Goal: Communication & Community: Answer question/provide support

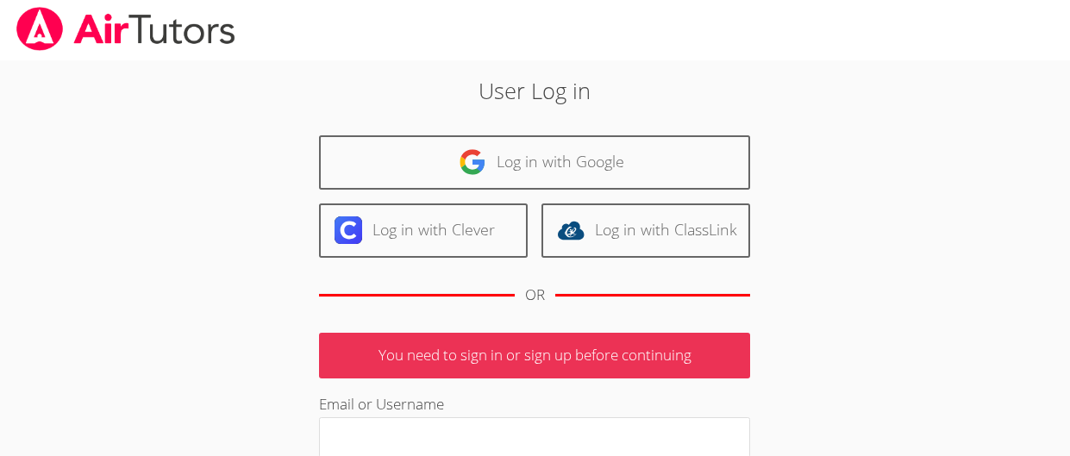
scroll to position [2, 0]
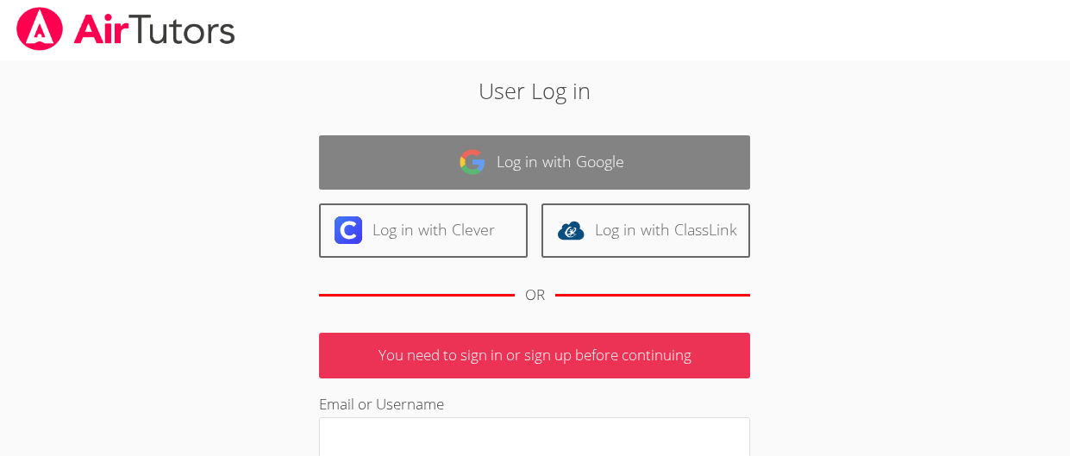
click at [452, 172] on link "Log in with Google" at bounding box center [534, 162] width 431 height 54
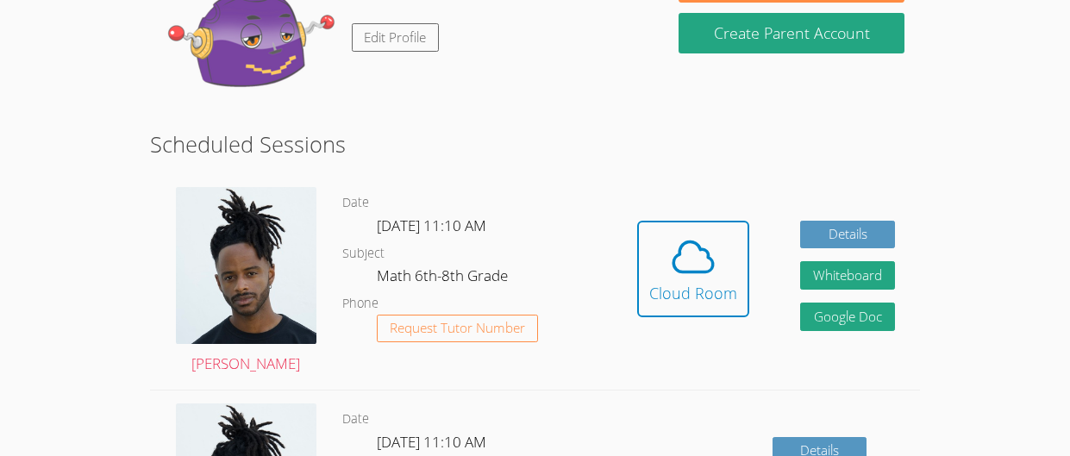
scroll to position [218, 0]
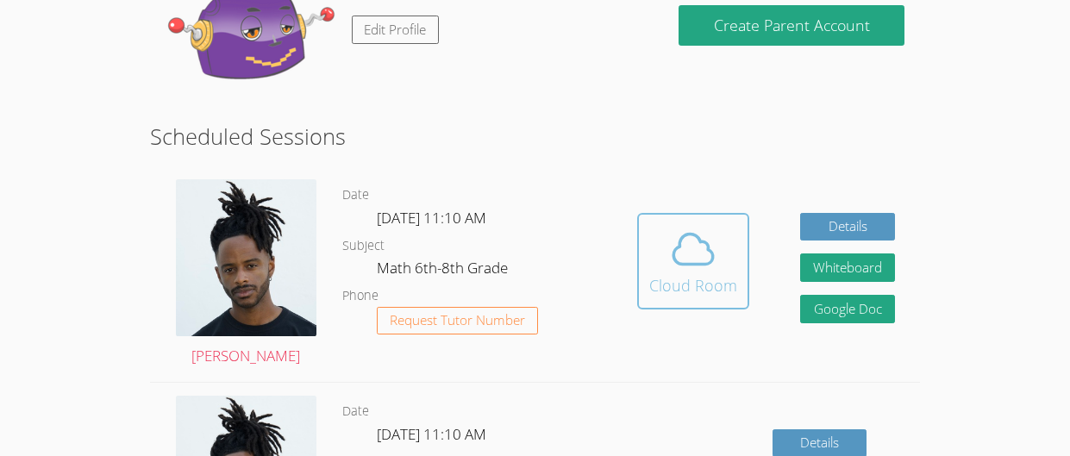
click at [728, 282] on div "Cloud Room" at bounding box center [693, 285] width 88 height 24
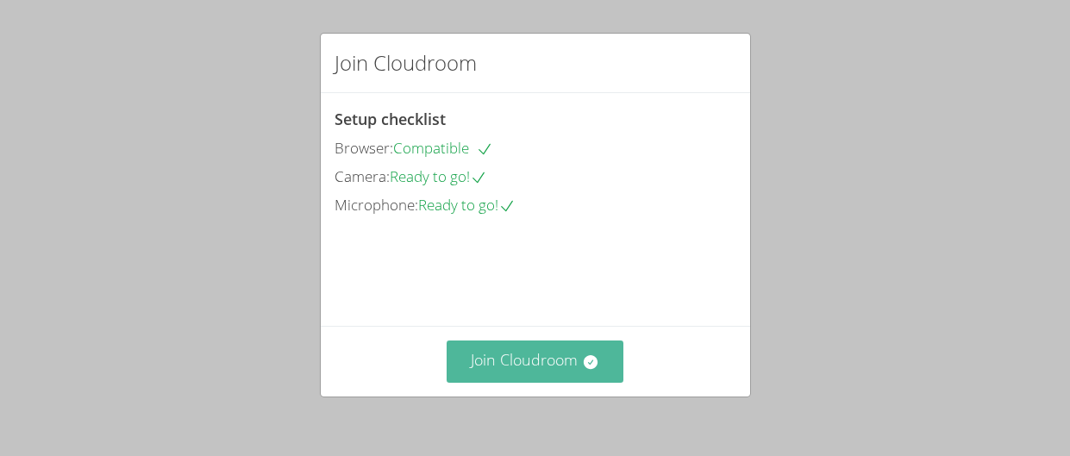
click at [515, 363] on button "Join Cloudroom" at bounding box center [535, 362] width 177 height 42
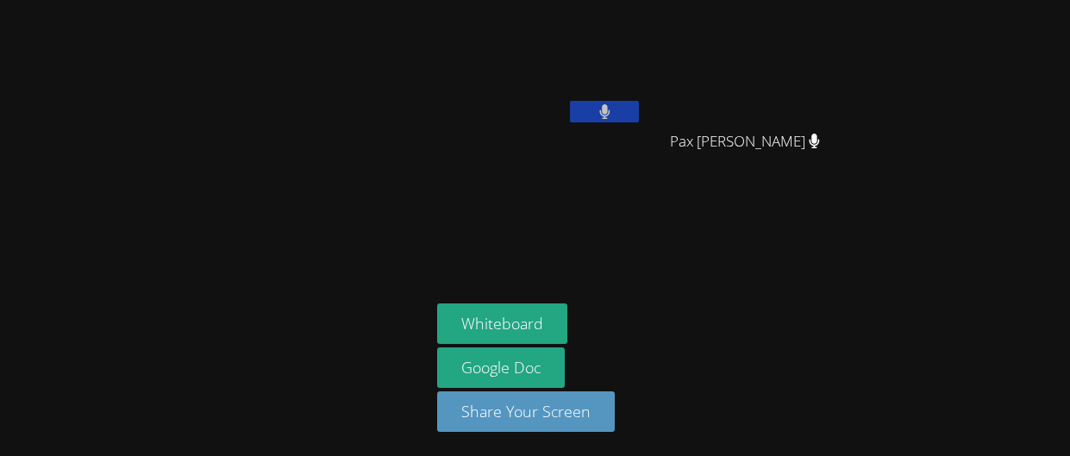
click at [596, 107] on button at bounding box center [604, 112] width 69 height 22
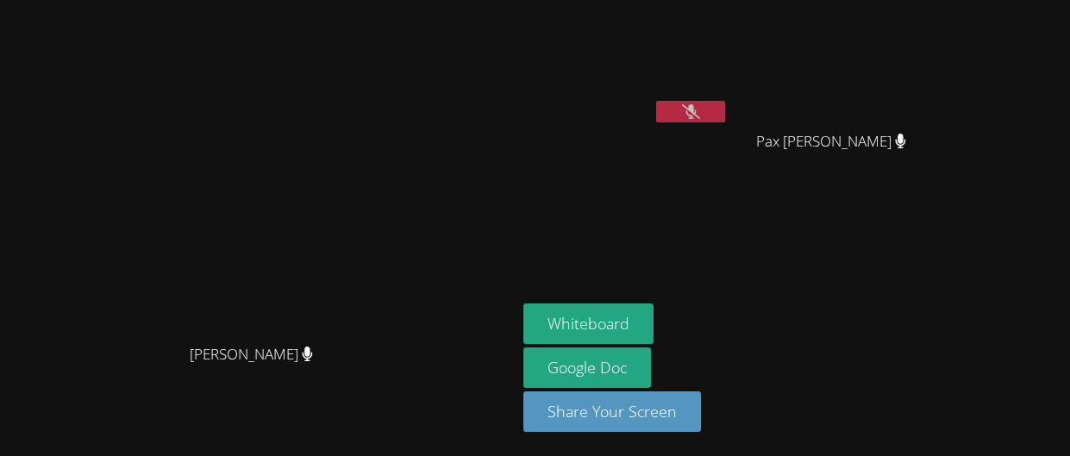
click at [725, 102] on button at bounding box center [690, 112] width 69 height 22
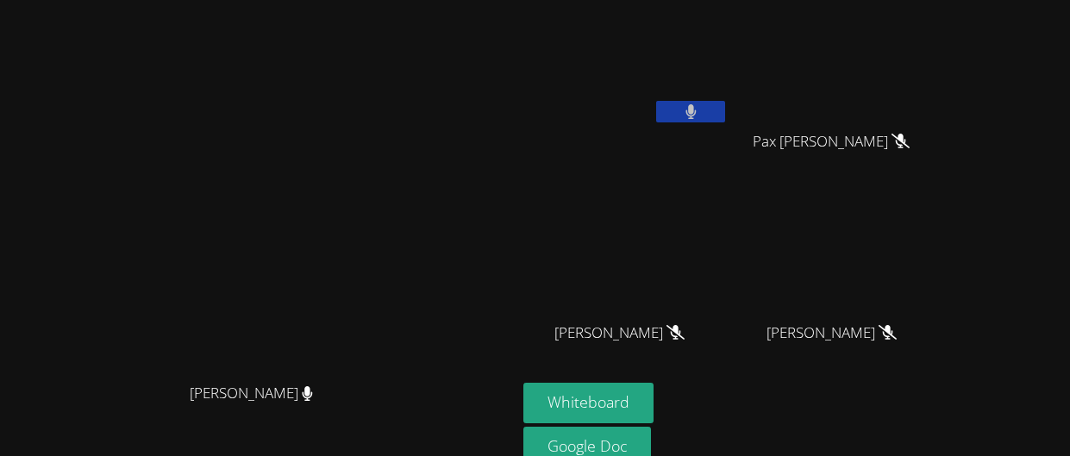
click at [656, 101] on button at bounding box center [690, 112] width 69 height 22
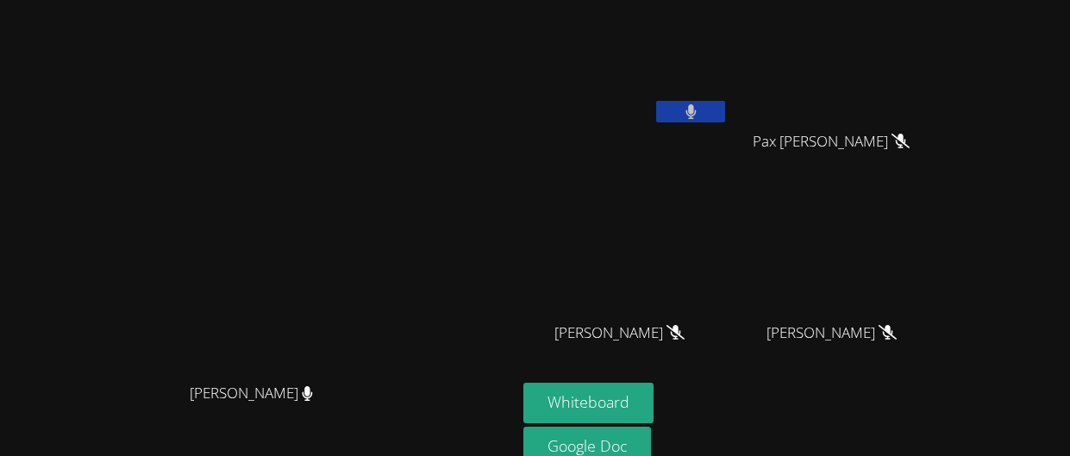
click at [656, 101] on button at bounding box center [690, 112] width 69 height 22
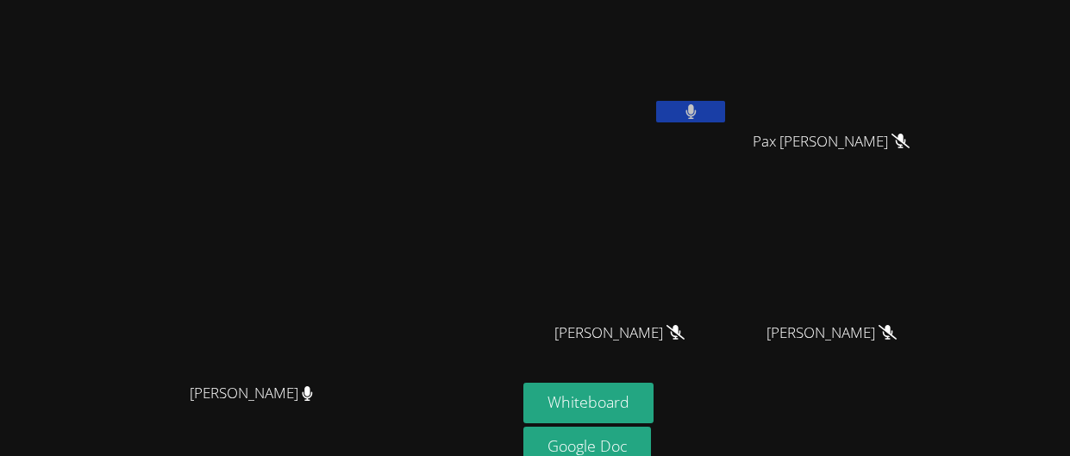
click at [656, 101] on button at bounding box center [690, 112] width 69 height 22
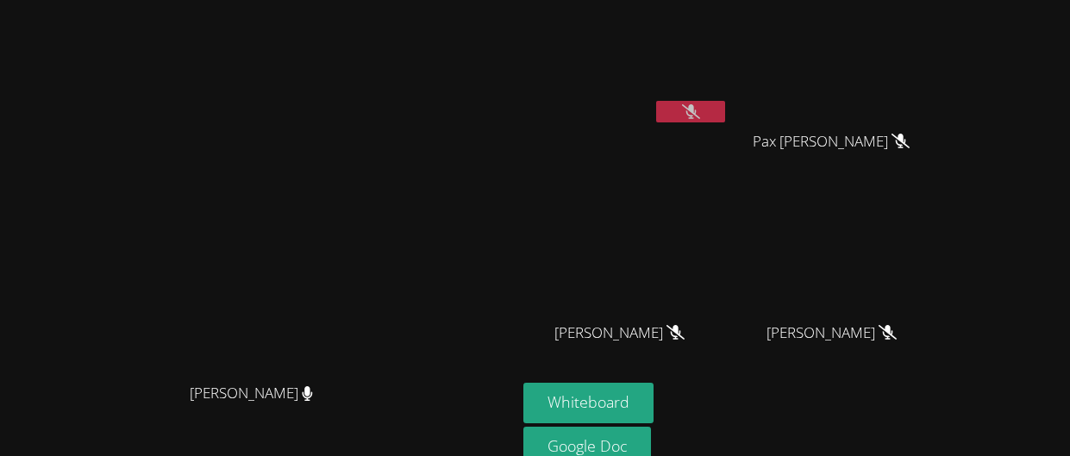
click at [656, 101] on button at bounding box center [690, 112] width 69 height 22
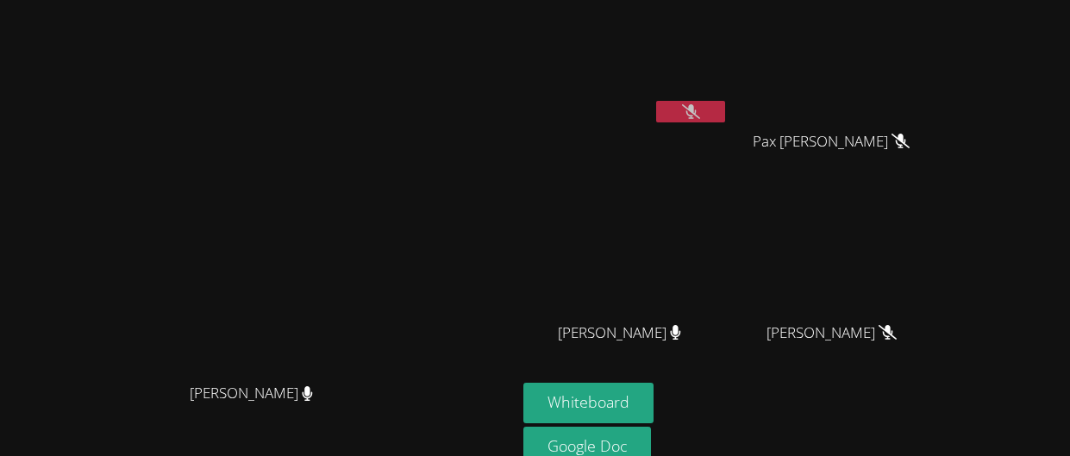
click at [656, 101] on button at bounding box center [690, 112] width 69 height 22
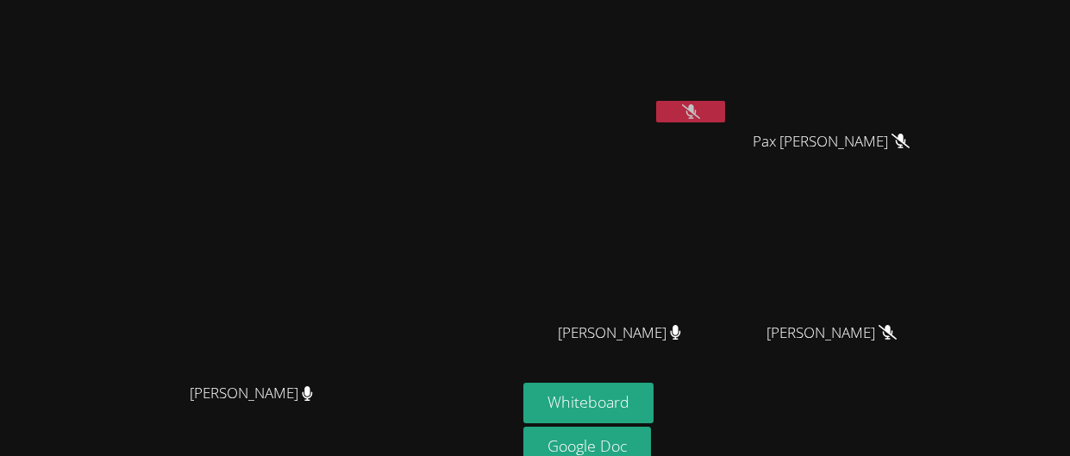
click at [656, 101] on button at bounding box center [690, 112] width 69 height 22
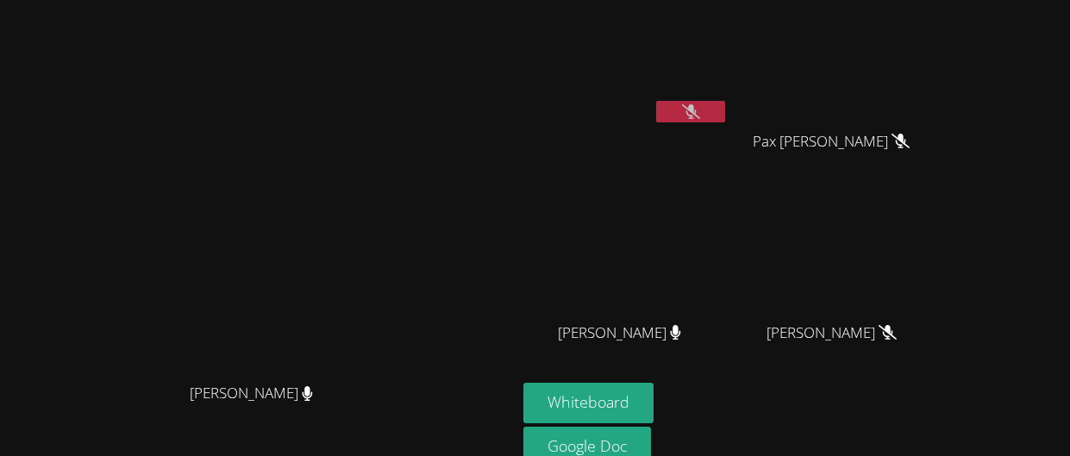
click at [656, 101] on button at bounding box center [690, 112] width 69 height 22
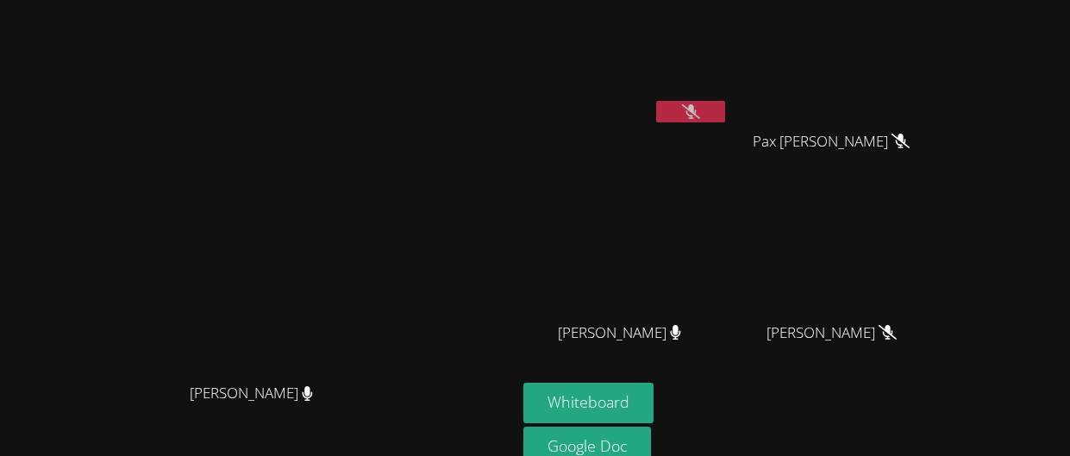
click at [656, 101] on button at bounding box center [690, 112] width 69 height 22
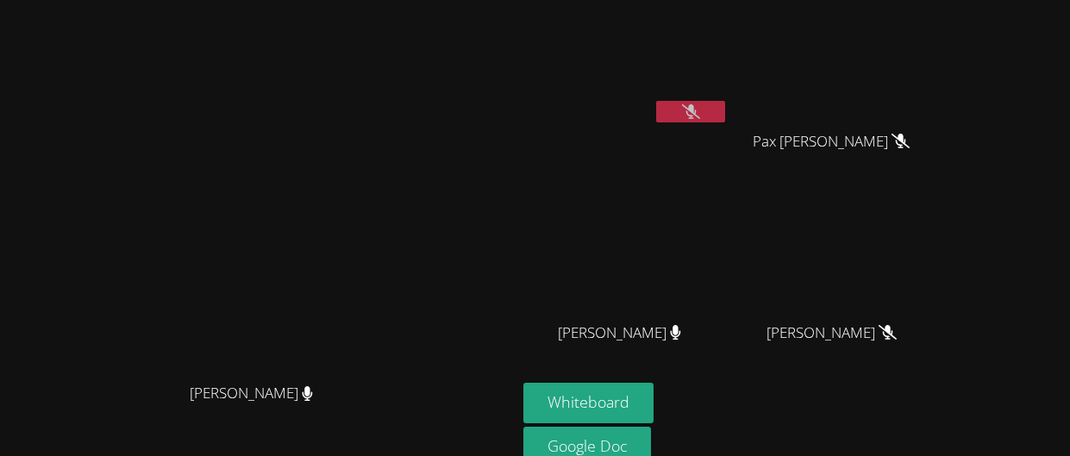
click at [656, 101] on button at bounding box center [690, 112] width 69 height 22
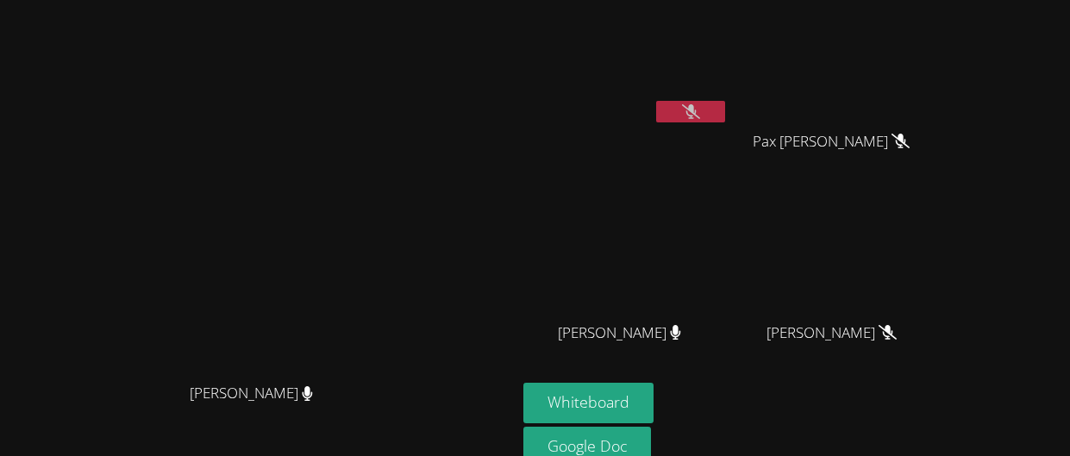
click at [656, 101] on button at bounding box center [690, 112] width 69 height 22
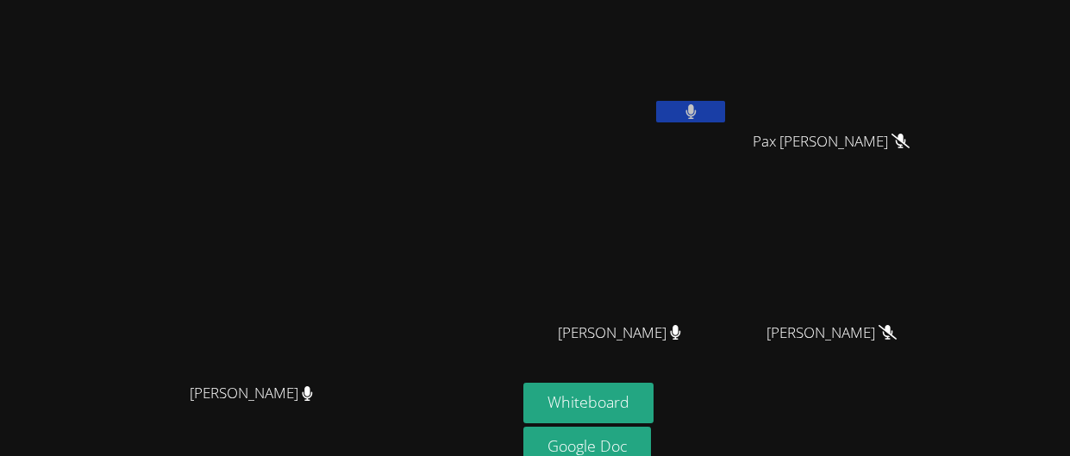
click at [656, 101] on button at bounding box center [690, 112] width 69 height 22
click at [725, 115] on button at bounding box center [690, 112] width 69 height 22
click at [697, 110] on icon at bounding box center [691, 111] width 11 height 15
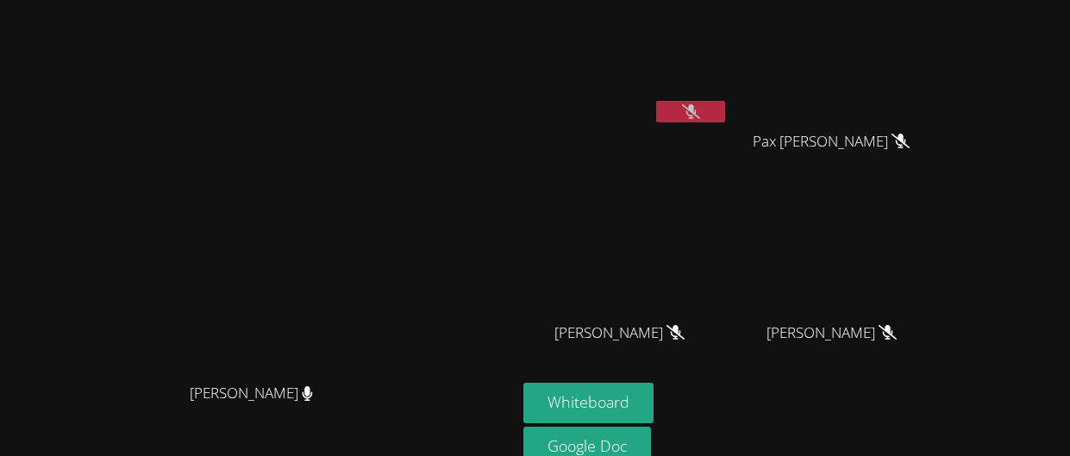
click at [656, 101] on button at bounding box center [690, 112] width 69 height 22
click at [725, 103] on button at bounding box center [690, 112] width 69 height 22
click at [725, 109] on button at bounding box center [690, 112] width 69 height 22
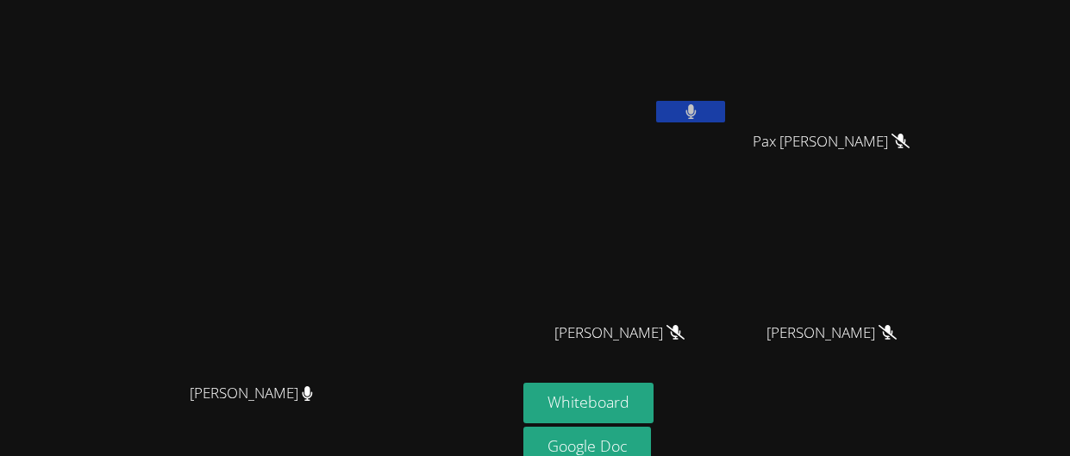
click at [725, 109] on button at bounding box center [690, 112] width 69 height 22
click at [656, 101] on button at bounding box center [690, 112] width 69 height 22
click at [725, 110] on button at bounding box center [690, 112] width 69 height 22
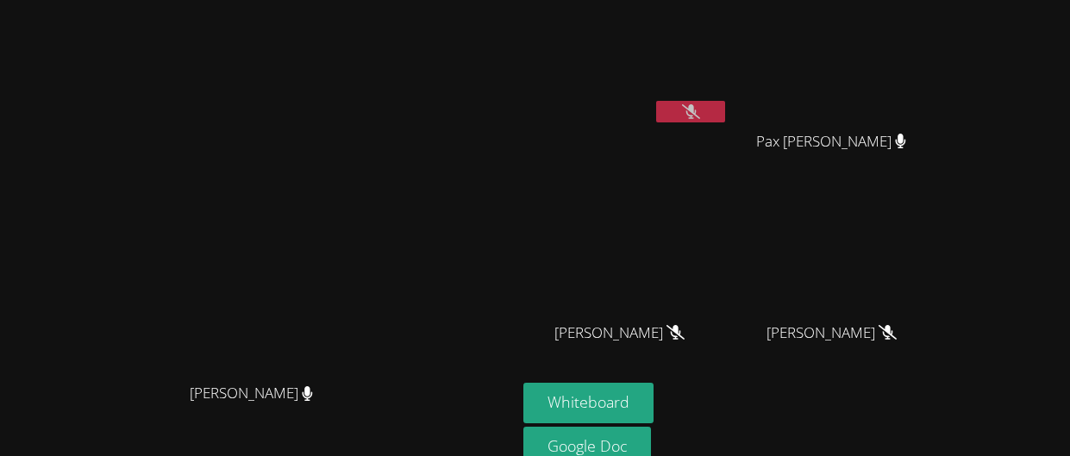
click at [725, 110] on button at bounding box center [690, 112] width 69 height 22
click at [656, 101] on button at bounding box center [690, 112] width 69 height 22
click at [725, 108] on button at bounding box center [690, 112] width 69 height 22
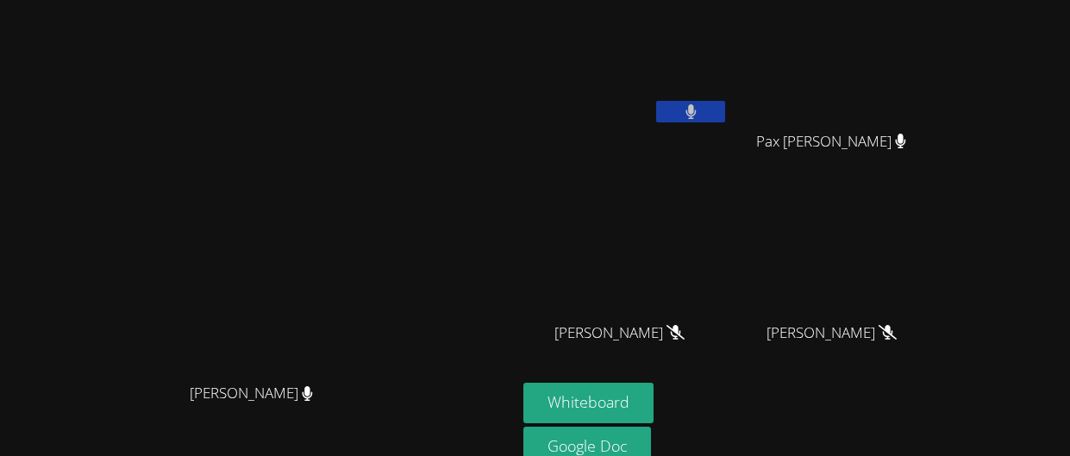
click at [725, 108] on button at bounding box center [690, 112] width 69 height 22
click at [656, 101] on button at bounding box center [690, 112] width 69 height 22
click at [725, 110] on button at bounding box center [690, 112] width 69 height 22
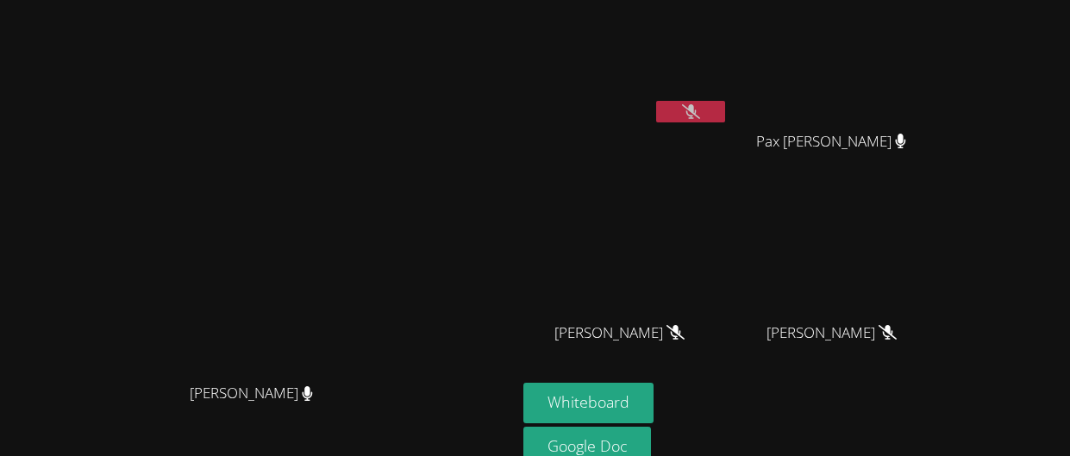
click at [700, 110] on icon at bounding box center [691, 111] width 18 height 15
click at [725, 110] on button at bounding box center [690, 112] width 69 height 22
click at [700, 110] on icon at bounding box center [691, 111] width 18 height 15
click at [725, 110] on button at bounding box center [690, 112] width 69 height 22
click at [697, 110] on icon at bounding box center [691, 111] width 11 height 15
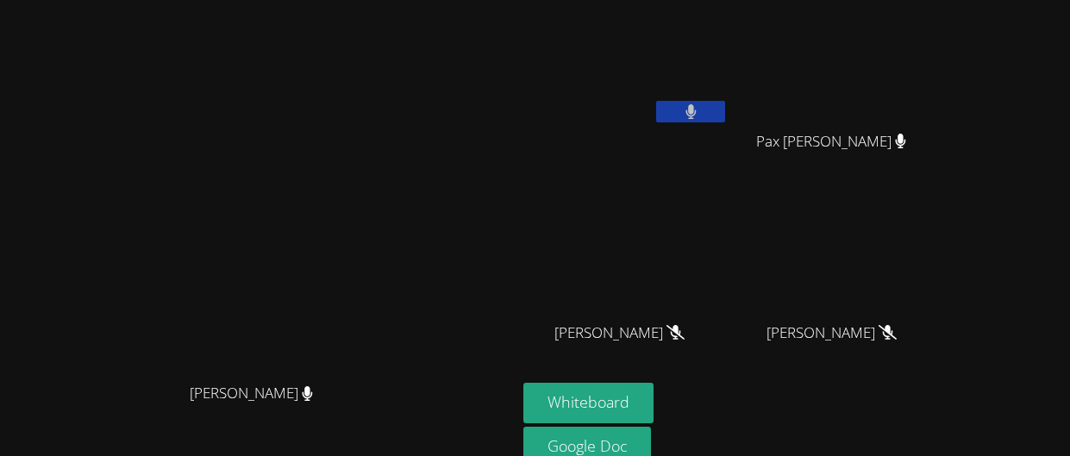
click at [725, 110] on button at bounding box center [690, 112] width 69 height 22
drag, startPoint x: 821, startPoint y: 110, endPoint x: 821, endPoint y: 187, distance: 77.6
click at [729, 187] on div "[PERSON_NAME]" at bounding box center [625, 99] width 205 height 185
click at [725, 118] on button at bounding box center [690, 112] width 69 height 22
click at [700, 118] on icon at bounding box center [691, 111] width 18 height 15
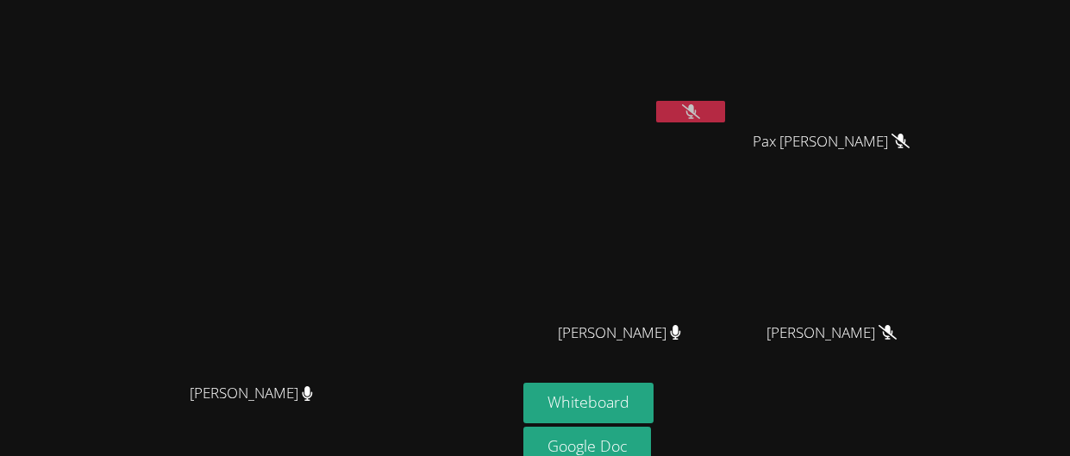
click at [656, 101] on button at bounding box center [690, 112] width 69 height 22
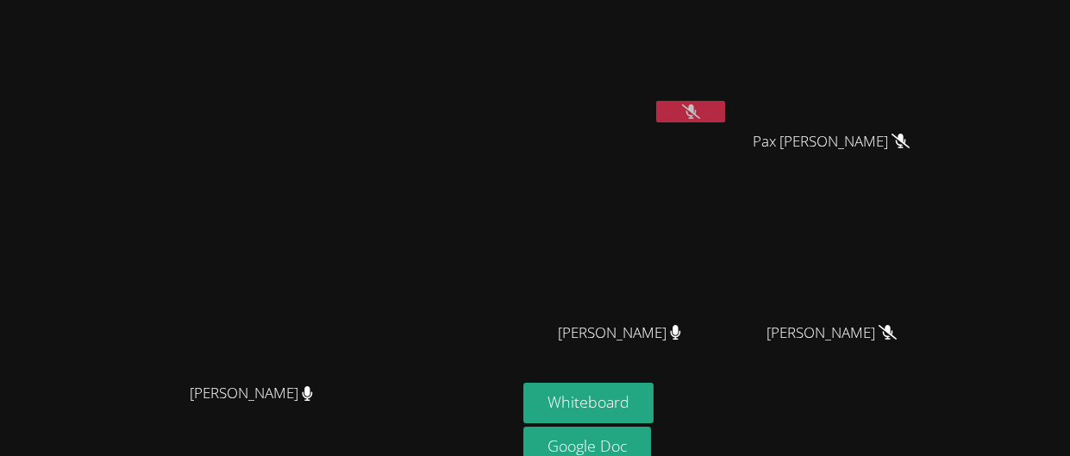
click at [656, 101] on button at bounding box center [690, 112] width 69 height 22
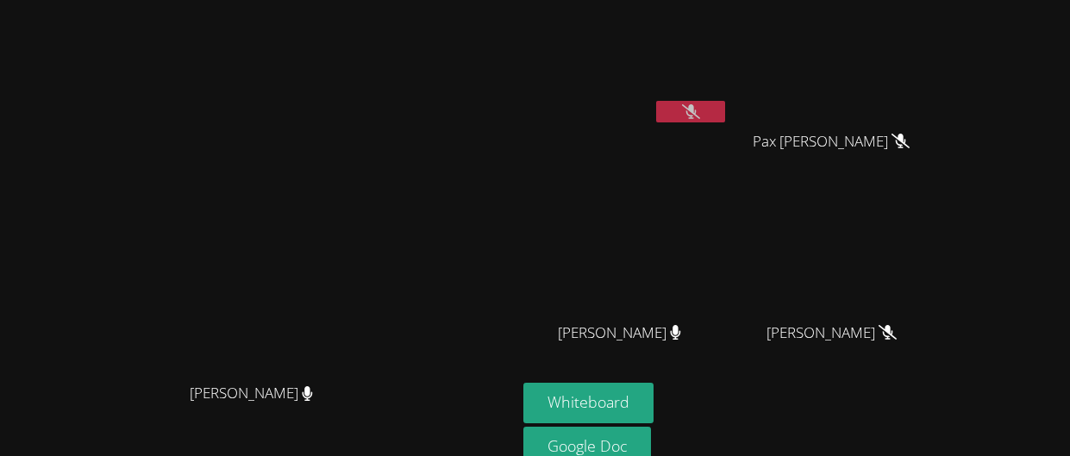
click at [656, 101] on button at bounding box center [690, 112] width 69 height 22
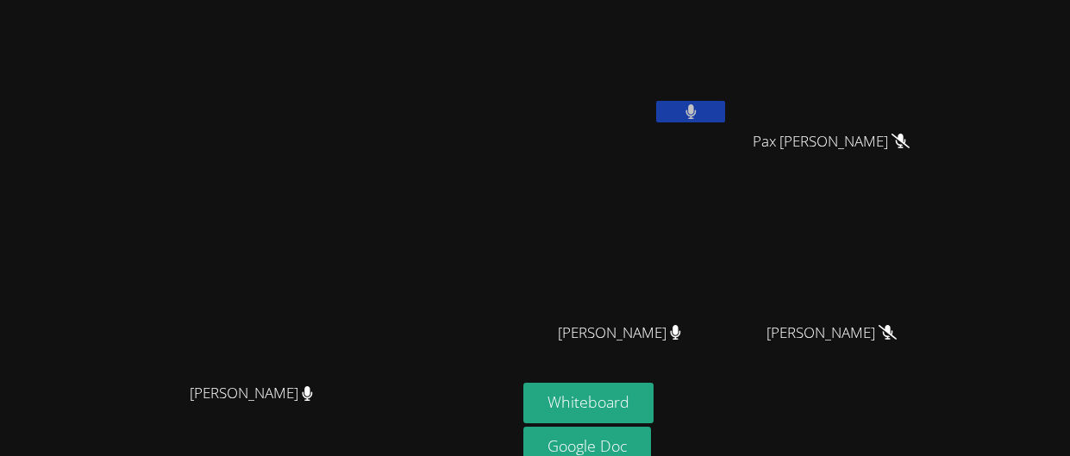
click at [656, 101] on button at bounding box center [690, 112] width 69 height 22
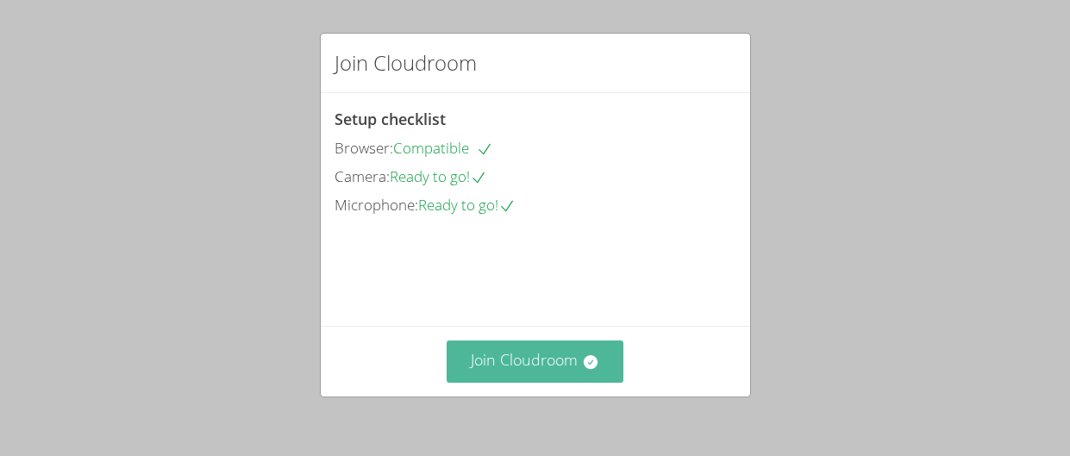
click at [548, 359] on button "Join Cloudroom" at bounding box center [535, 362] width 177 height 42
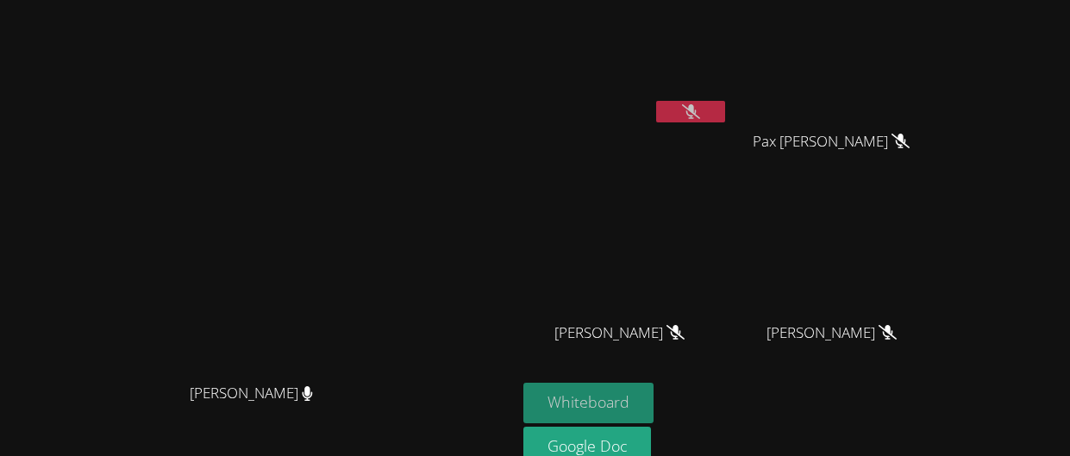
click at [654, 399] on button "Whiteboard" at bounding box center [588, 403] width 130 height 41
click at [725, 117] on button at bounding box center [690, 112] width 69 height 22
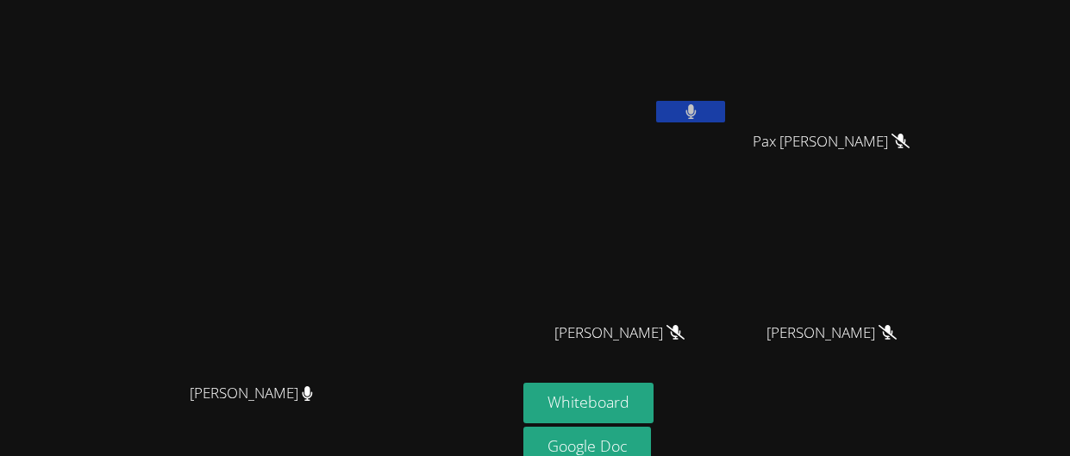
click at [725, 115] on button at bounding box center [690, 112] width 69 height 22
click at [725, 111] on button at bounding box center [690, 112] width 69 height 22
click at [656, 101] on button at bounding box center [690, 112] width 69 height 22
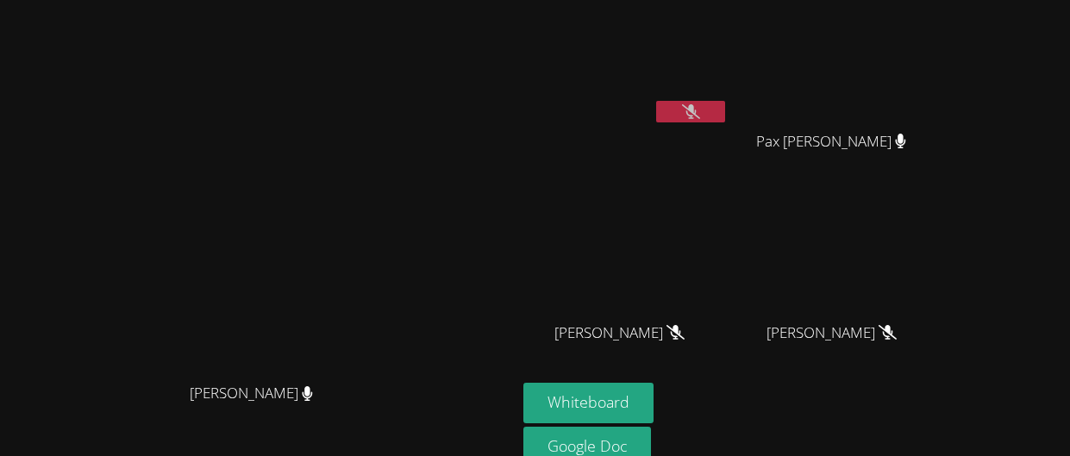
click at [656, 101] on button at bounding box center [690, 112] width 69 height 22
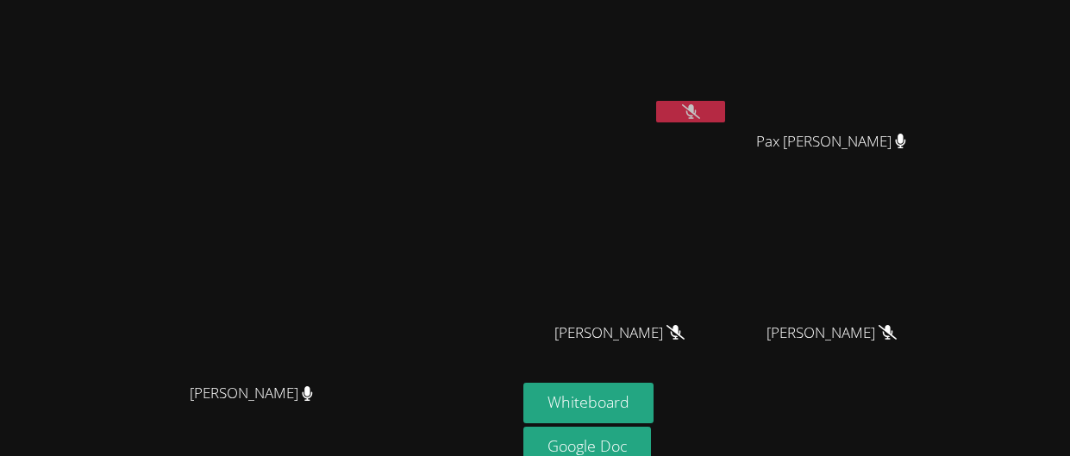
click at [656, 101] on button at bounding box center [690, 112] width 69 height 22
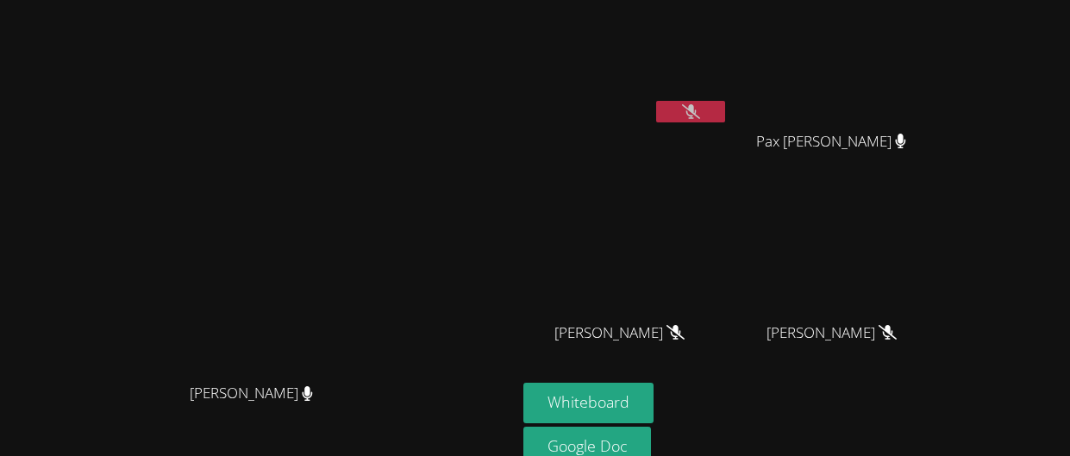
click at [656, 101] on button at bounding box center [690, 112] width 69 height 22
click at [725, 106] on button at bounding box center [690, 112] width 69 height 22
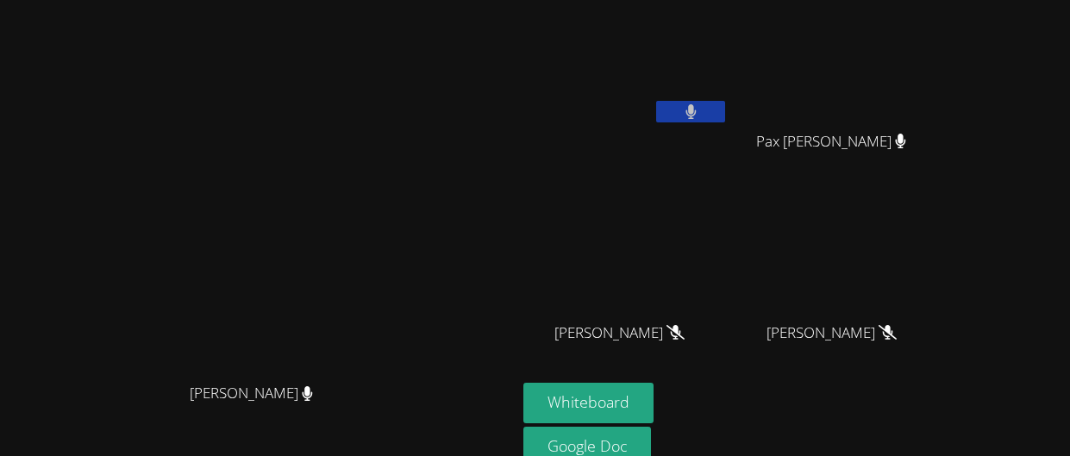
click at [656, 101] on button at bounding box center [690, 112] width 69 height 22
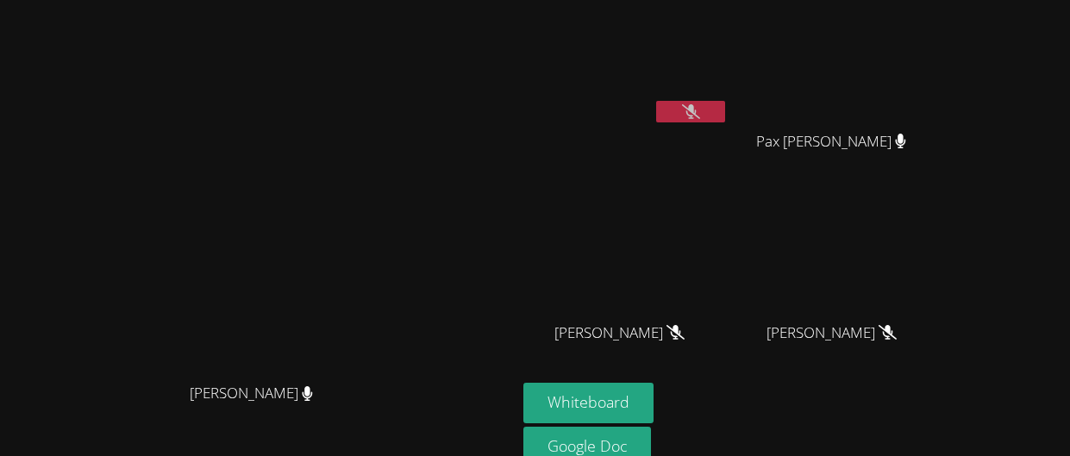
click at [656, 101] on button at bounding box center [690, 112] width 69 height 22
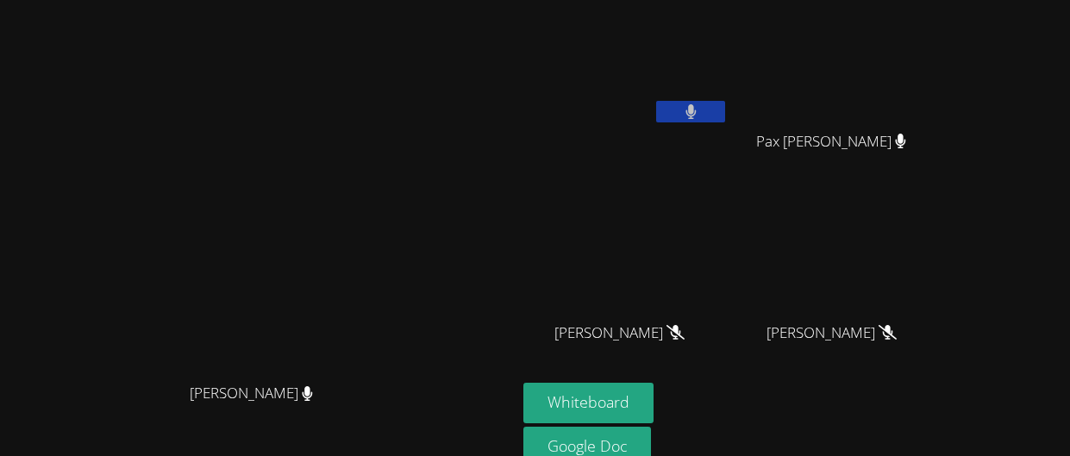
click at [656, 101] on button at bounding box center [690, 112] width 69 height 22
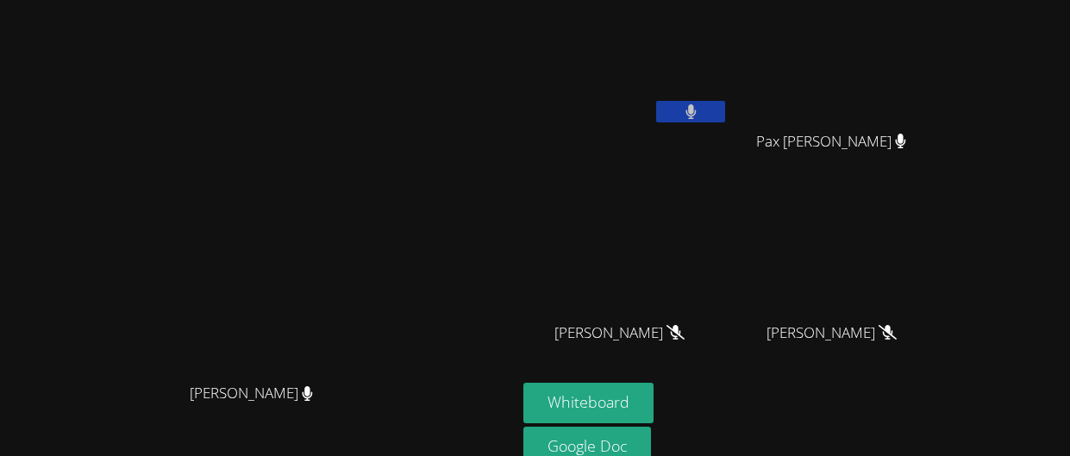
click at [656, 101] on button at bounding box center [690, 112] width 69 height 22
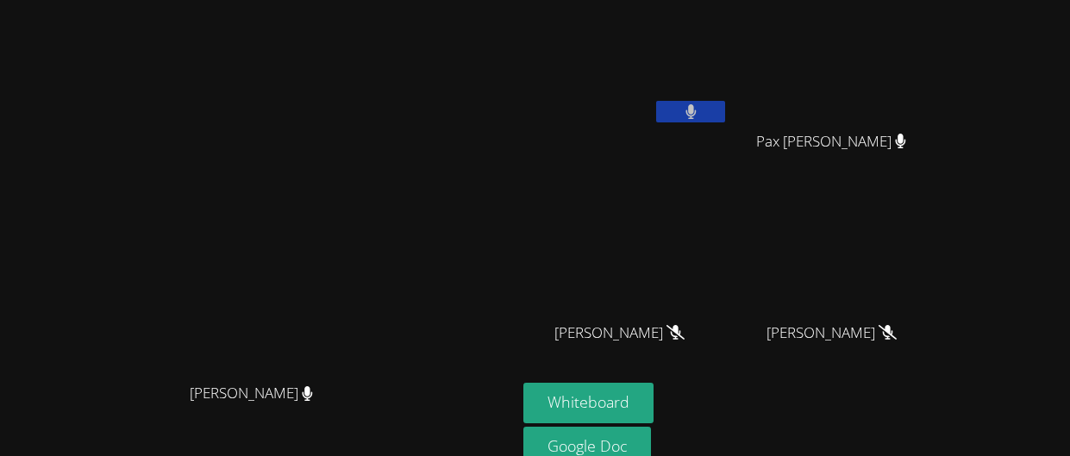
click at [656, 101] on button at bounding box center [690, 112] width 69 height 22
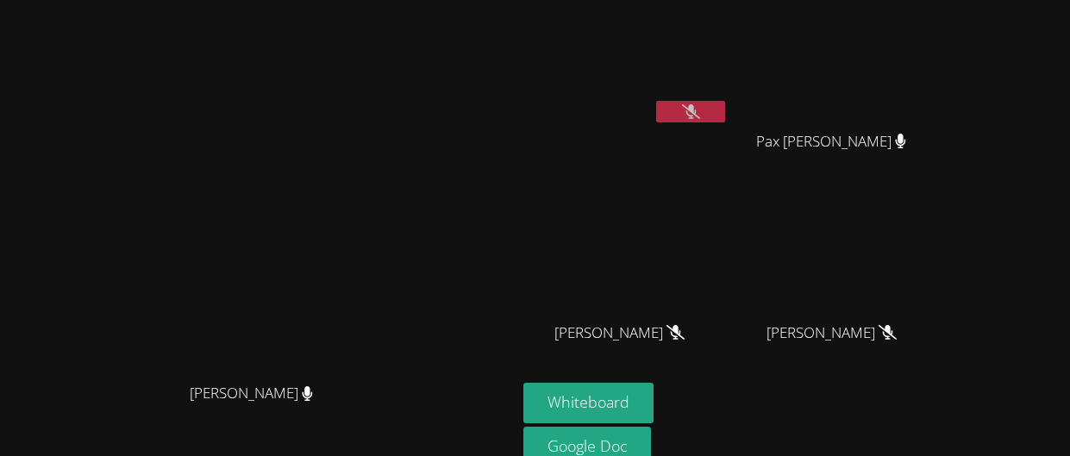
click at [656, 101] on button at bounding box center [690, 112] width 69 height 22
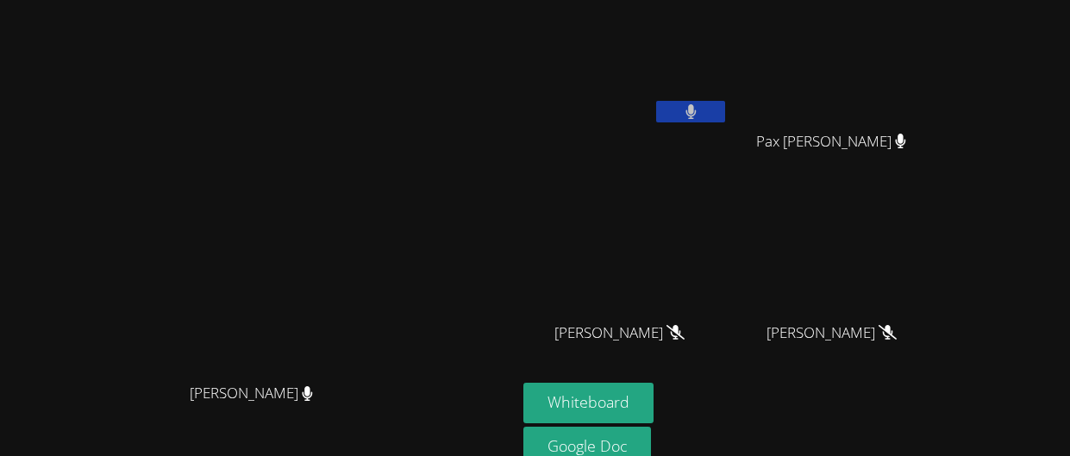
click at [656, 101] on button at bounding box center [690, 112] width 69 height 22
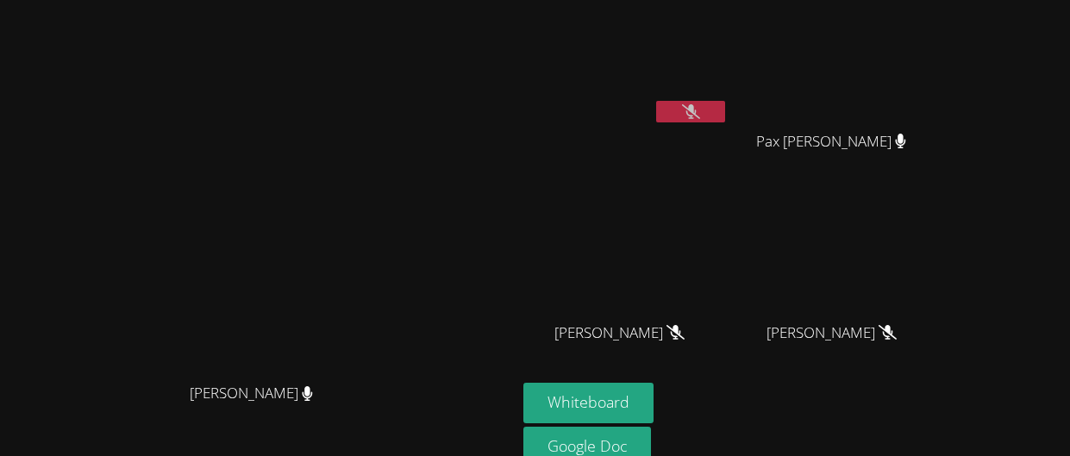
click at [656, 101] on button at bounding box center [690, 112] width 69 height 22
click at [729, 294] on video at bounding box center [625, 256] width 205 height 116
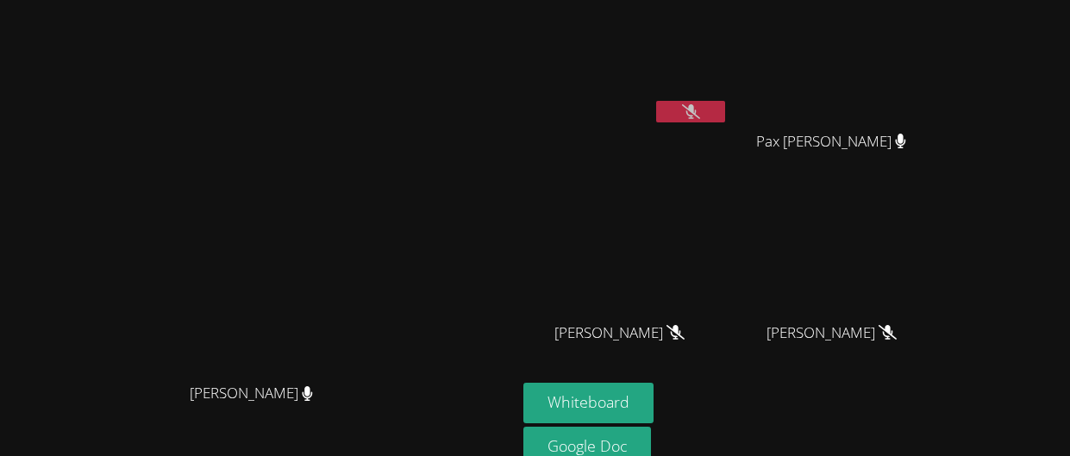
click at [729, 294] on video at bounding box center [625, 256] width 205 height 116
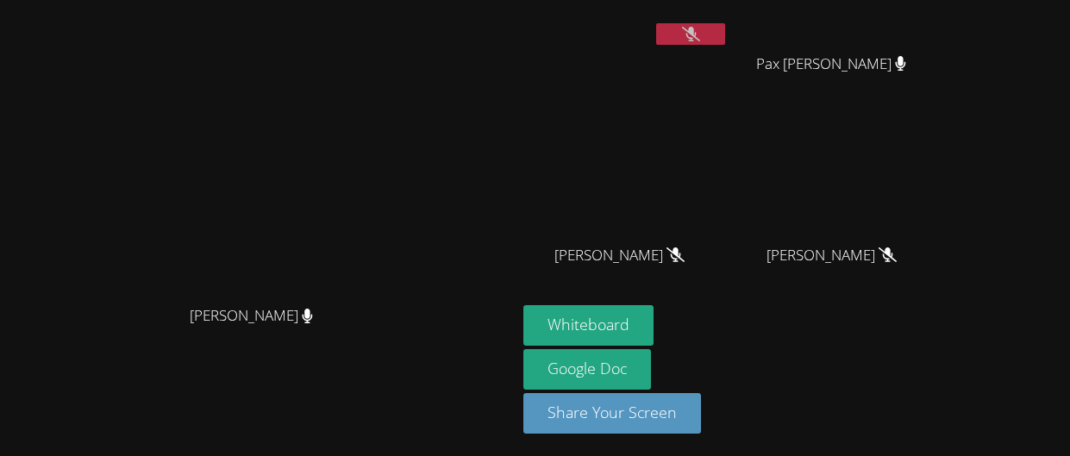
click at [725, 27] on button at bounding box center [690, 34] width 69 height 22
click at [656, 23] on button at bounding box center [690, 34] width 69 height 22
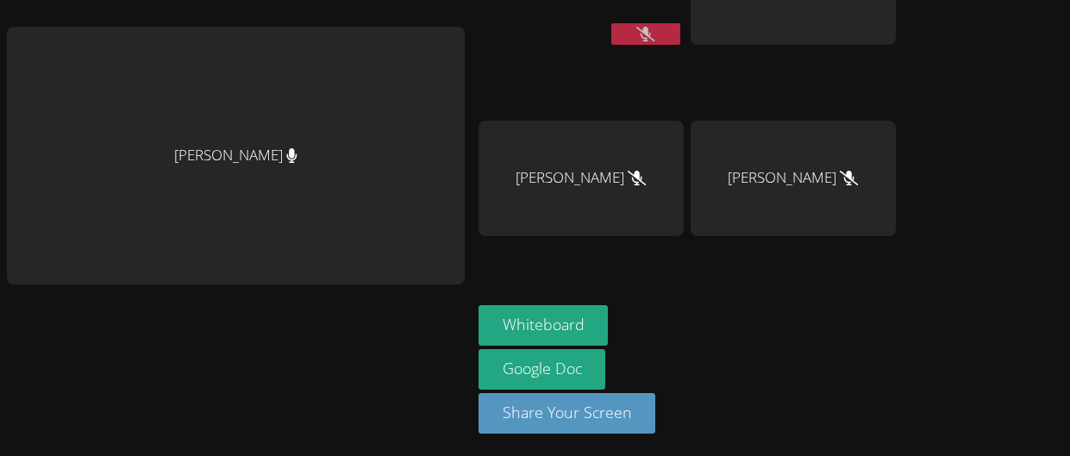
scroll to position [0, 0]
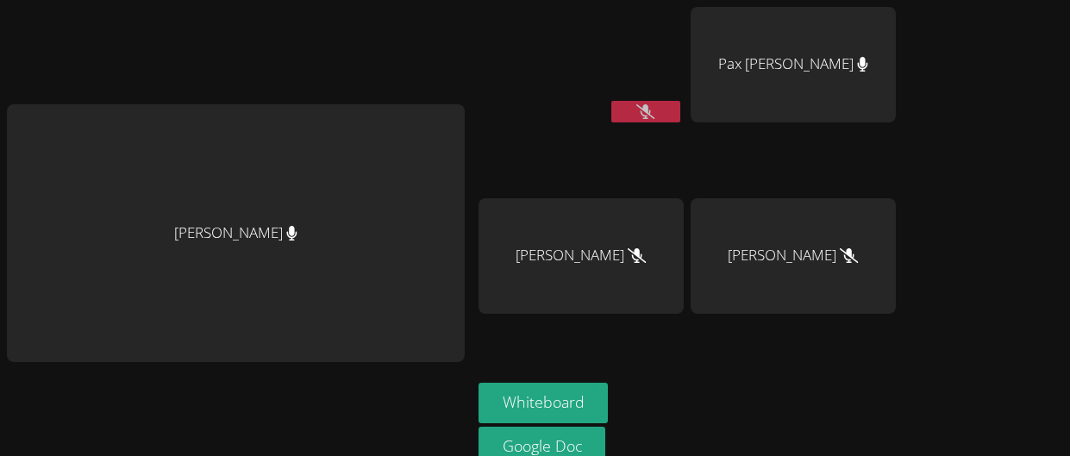
click at [652, 118] on icon at bounding box center [645, 111] width 18 height 15
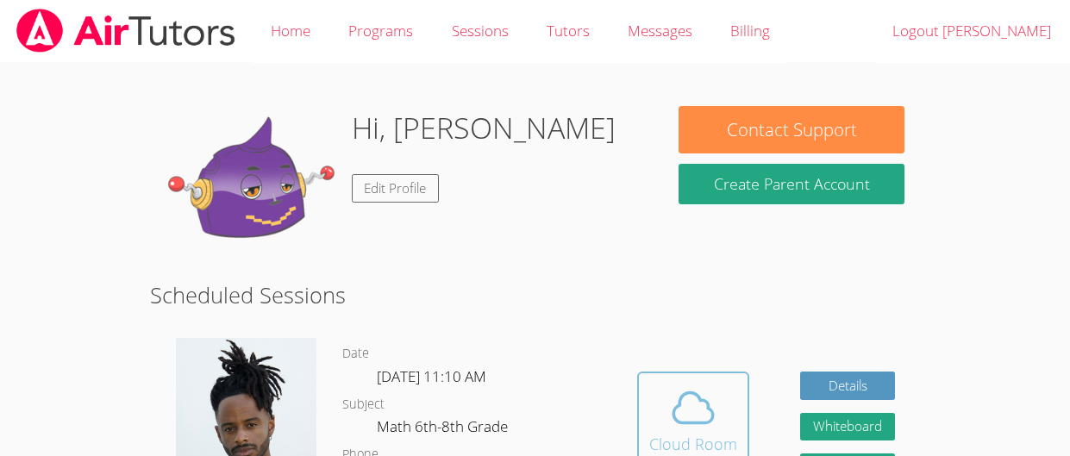
click at [713, 388] on icon at bounding box center [693, 408] width 48 height 48
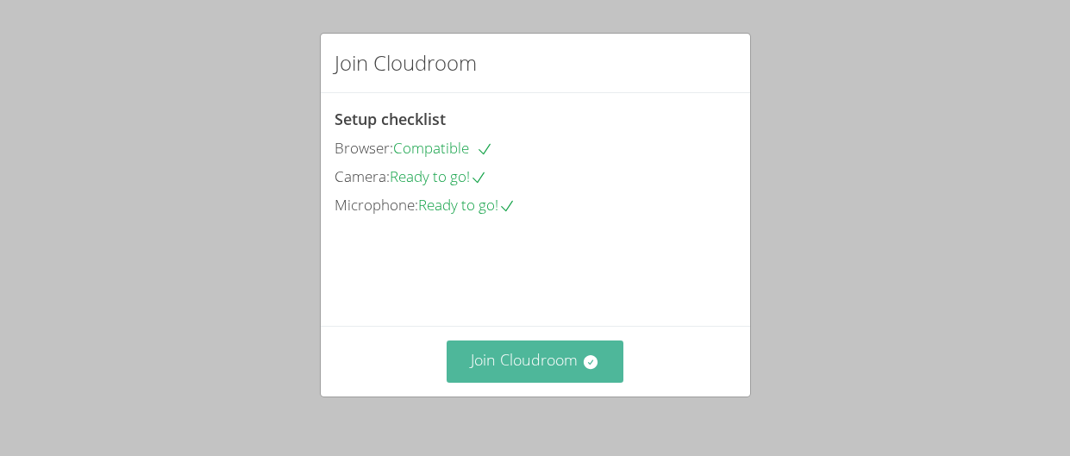
click at [537, 373] on button "Join Cloudroom" at bounding box center [535, 362] width 177 height 42
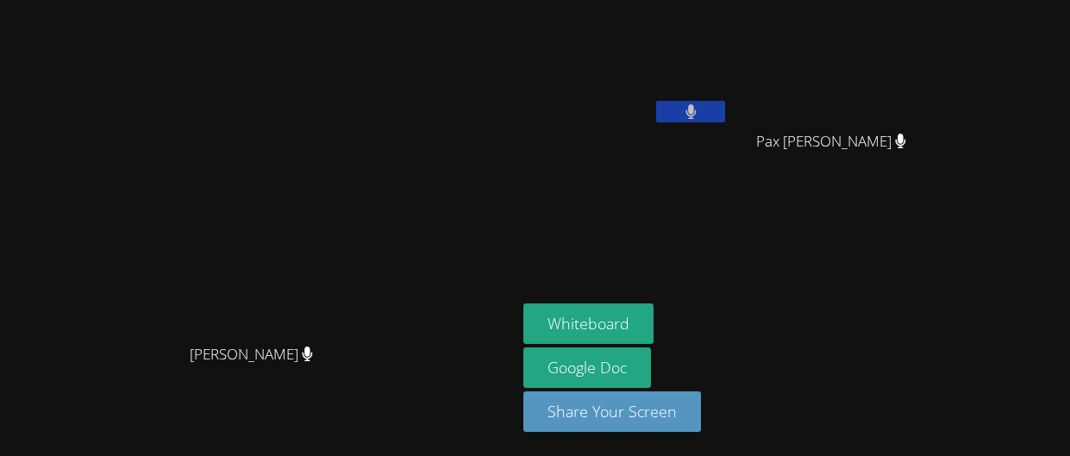
click at [725, 115] on button at bounding box center [690, 112] width 69 height 22
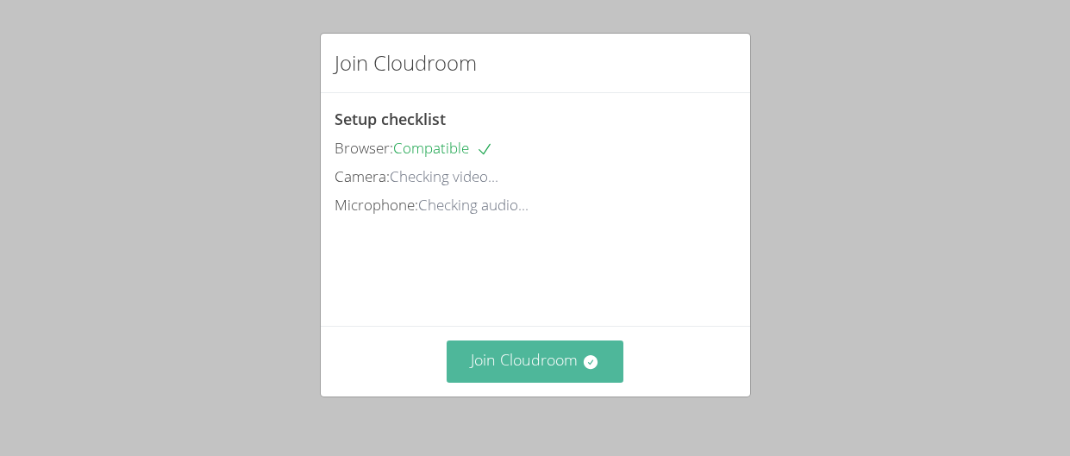
click at [513, 366] on button "Join Cloudroom" at bounding box center [535, 362] width 177 height 42
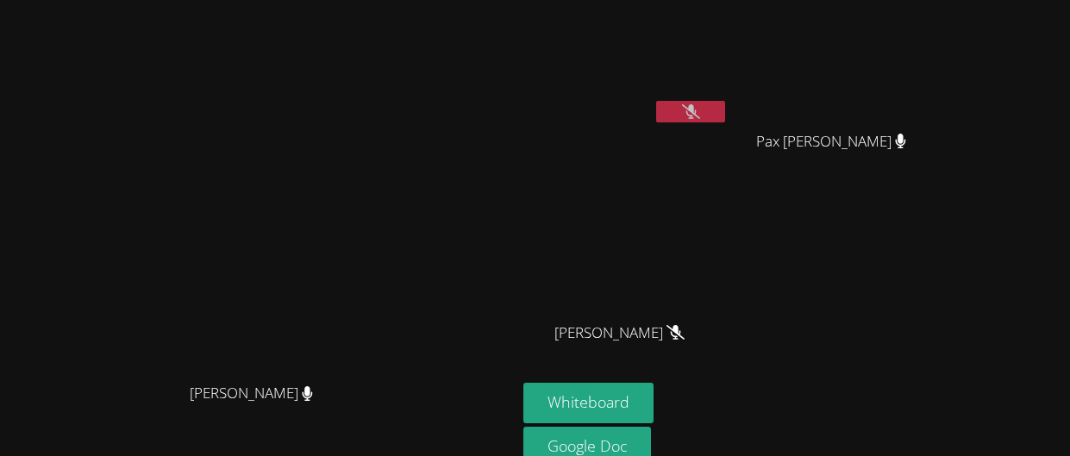
click at [700, 107] on icon at bounding box center [691, 111] width 18 height 15
click at [697, 107] on icon at bounding box center [691, 111] width 11 height 15
click at [725, 105] on button at bounding box center [690, 112] width 69 height 22
click at [656, 101] on button at bounding box center [690, 112] width 69 height 22
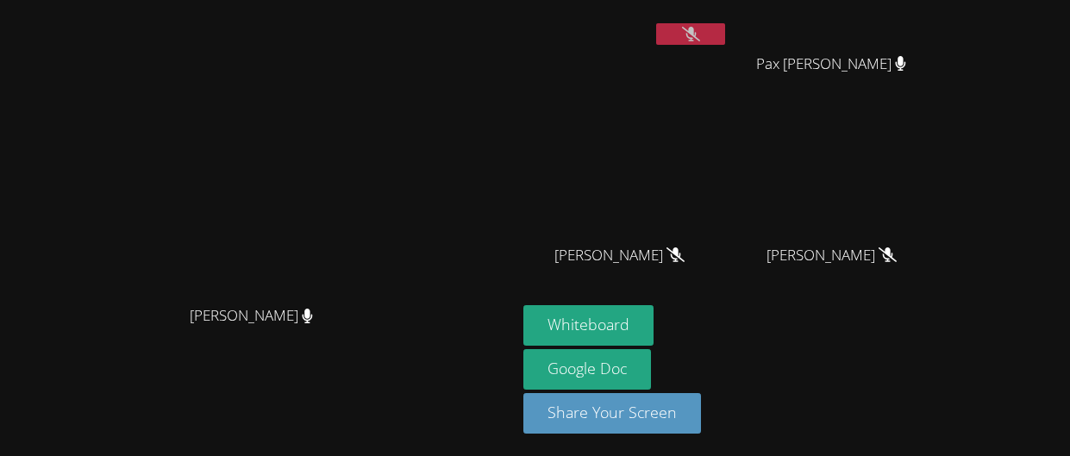
click at [700, 40] on icon at bounding box center [691, 34] width 18 height 15
click at [696, 35] on icon at bounding box center [691, 34] width 10 height 15
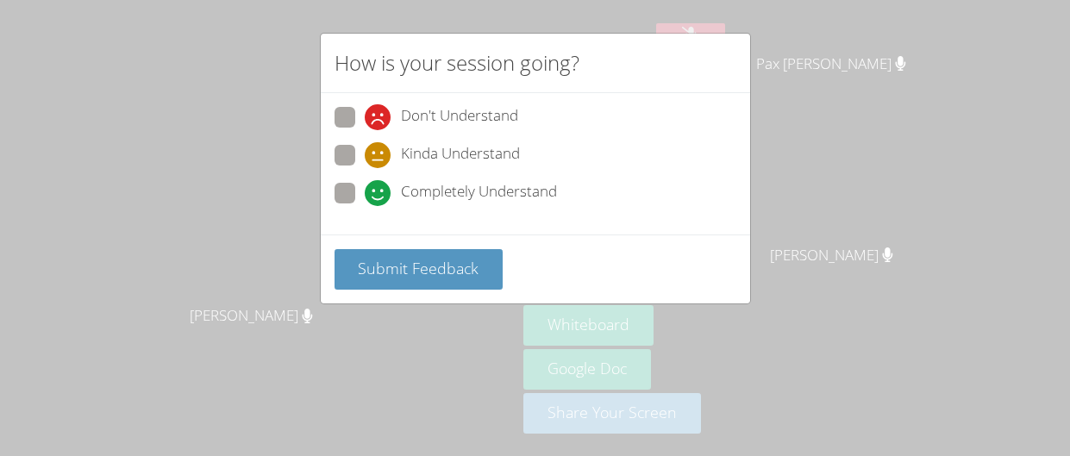
click at [365, 168] on span at bounding box center [365, 168] width 0 height 0
click at [365, 154] on input "Kinda Understand" at bounding box center [372, 152] width 15 height 15
radio input "true"
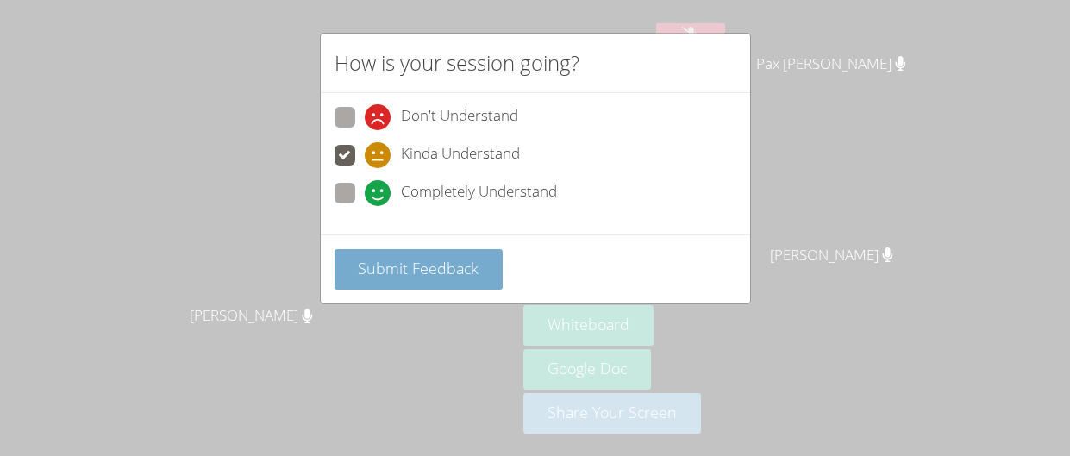
click at [385, 279] on span "Submit Feedback" at bounding box center [418, 268] width 121 height 21
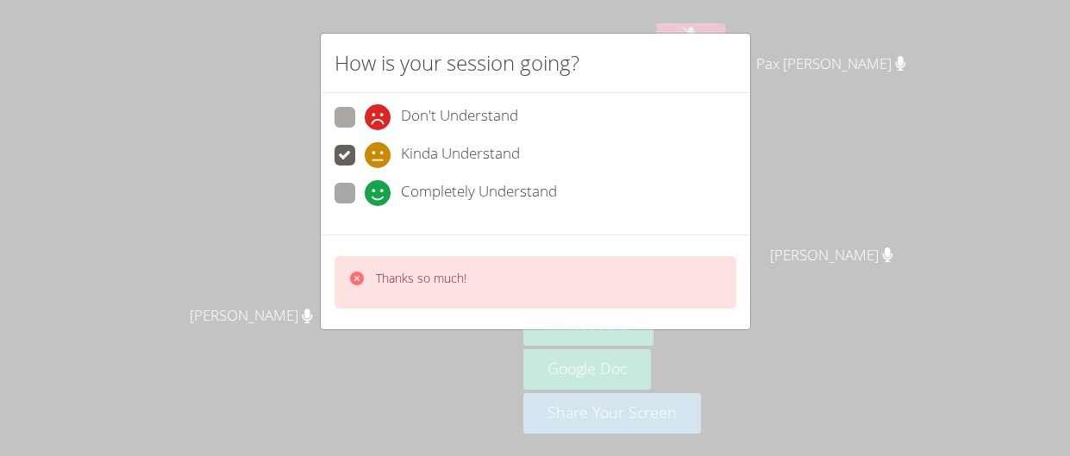
click at [804, 37] on div "How is your session going? Don't Understand Kinda Understand Completely Underst…" at bounding box center [535, 228] width 1070 height 456
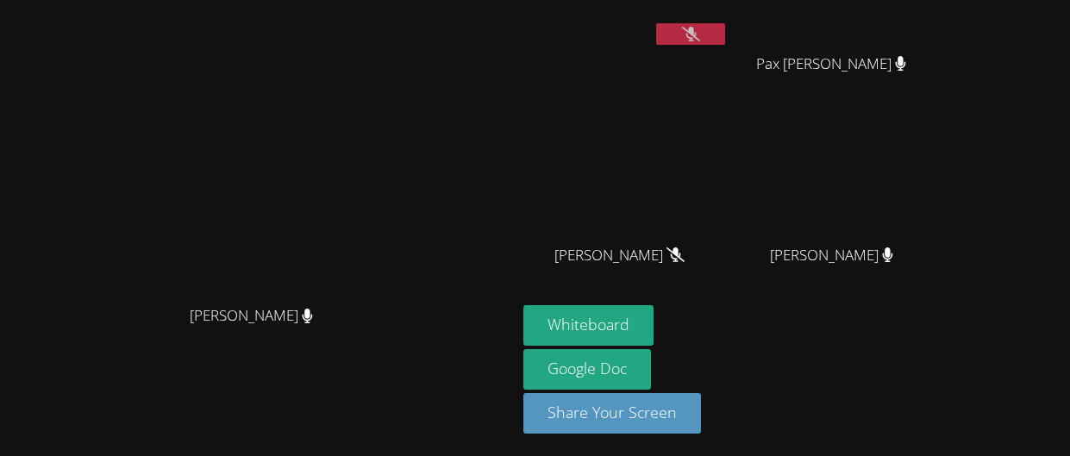
click at [725, 28] on button at bounding box center [690, 34] width 69 height 22
click at [700, 34] on icon at bounding box center [691, 34] width 18 height 15
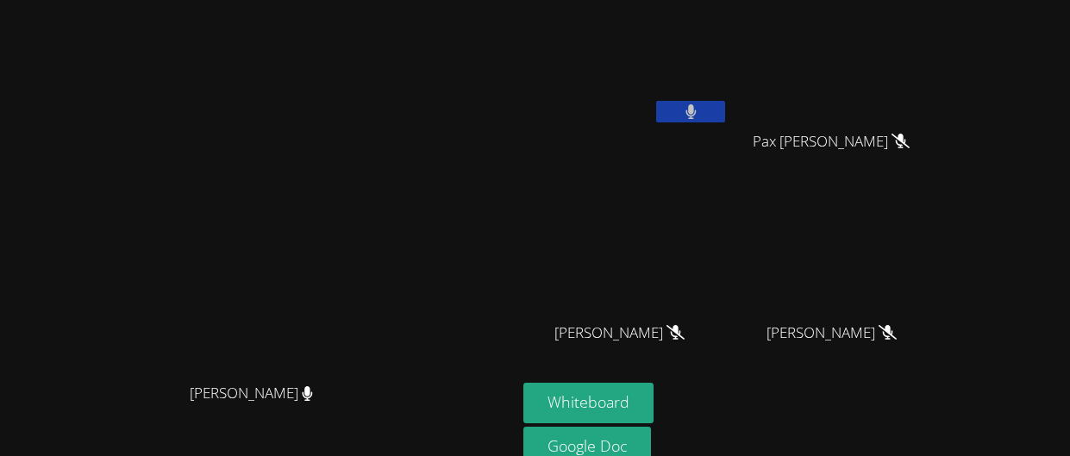
click at [656, 101] on button at bounding box center [690, 112] width 69 height 22
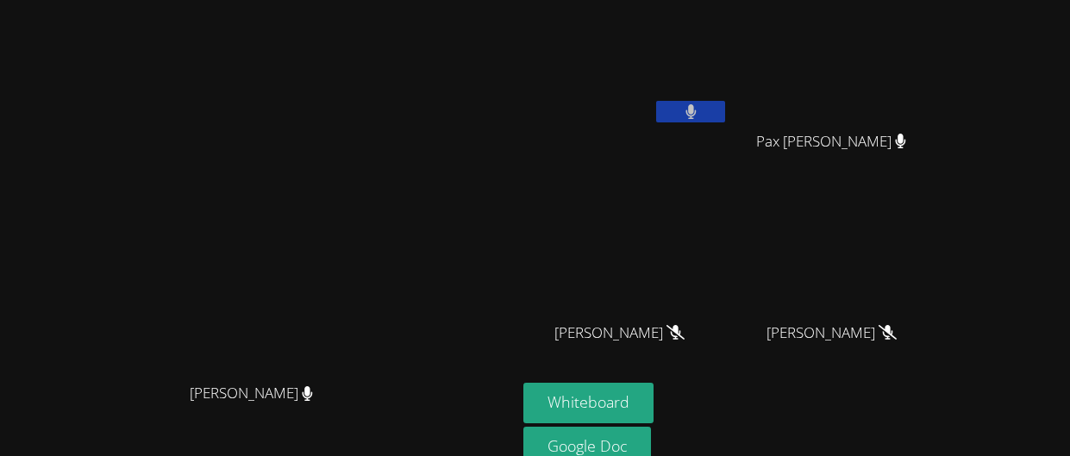
click at [729, 99] on video at bounding box center [625, 65] width 205 height 116
click at [725, 122] on button at bounding box center [690, 112] width 69 height 22
click at [700, 116] on icon at bounding box center [691, 111] width 18 height 15
